Goal: Task Accomplishment & Management: Manage account settings

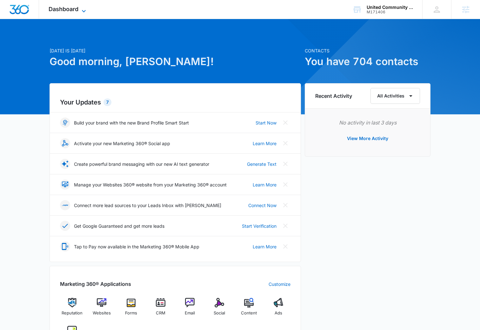
click at [73, 10] on span "Dashboard" at bounding box center [64, 9] width 30 height 7
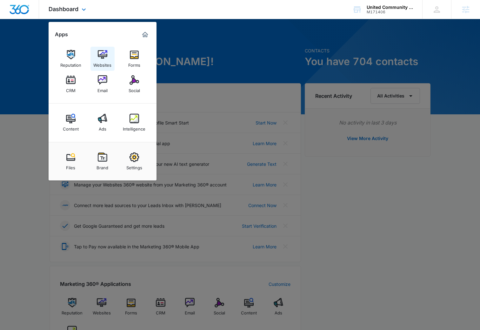
click at [103, 57] on img at bounding box center [103, 55] width 10 height 10
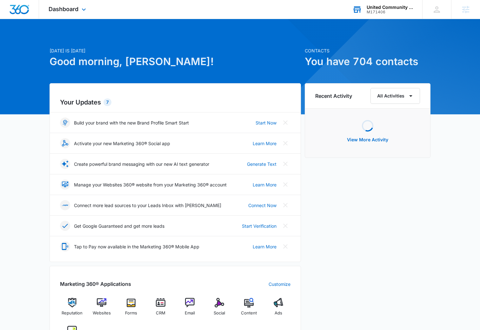
click at [380, 7] on div "United Community Options of [GEOGRAPHIC_DATA][US_STATE]" at bounding box center [390, 7] width 46 height 5
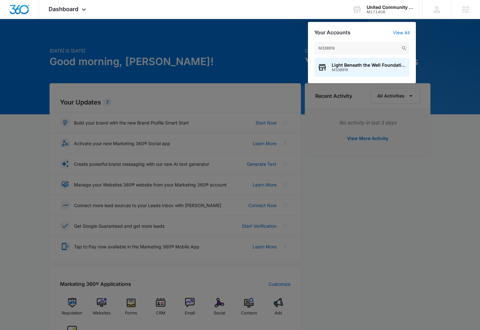
type input "M338918"
click at [349, 69] on span "M338918" at bounding box center [369, 70] width 75 height 4
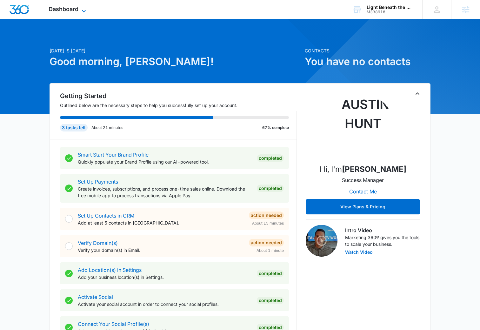
click at [81, 12] on icon at bounding box center [84, 11] width 8 height 8
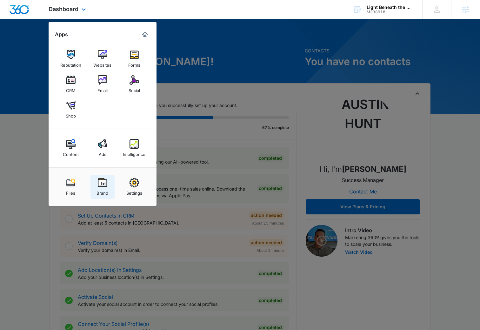
click at [102, 190] on div "Brand" at bounding box center [103, 191] width 12 height 8
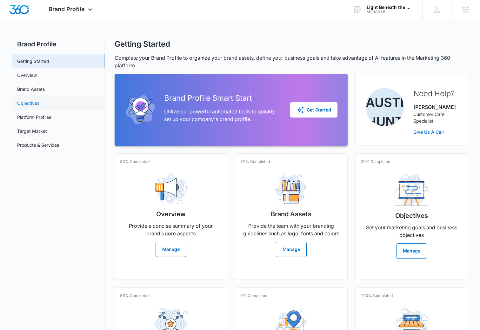
click at [39, 102] on link "Objectives" at bounding box center [28, 103] width 22 height 7
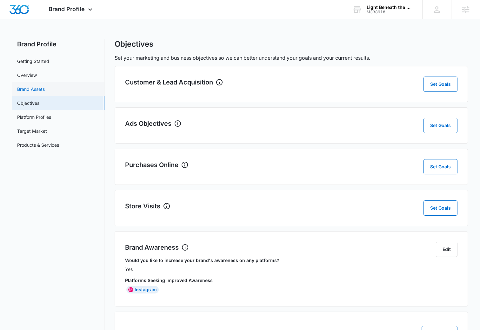
click at [45, 92] on link "Brand Assets" at bounding box center [31, 89] width 28 height 7
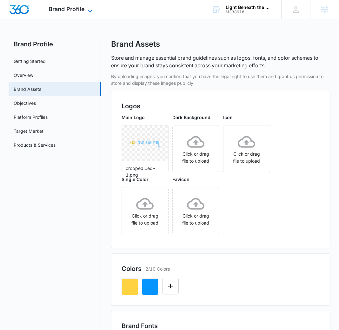
click at [86, 12] on icon at bounding box center [90, 11] width 8 height 8
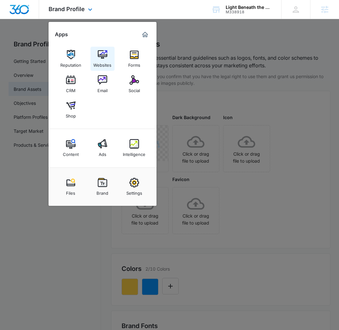
click at [101, 57] on img at bounding box center [103, 55] width 10 height 10
